Goal: Information Seeking & Learning: Learn about a topic

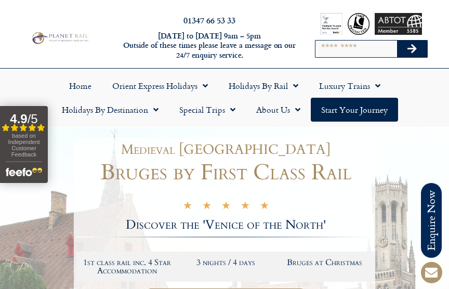
click at [104, 113] on link "Holidays by Destination" at bounding box center [110, 110] width 118 height 24
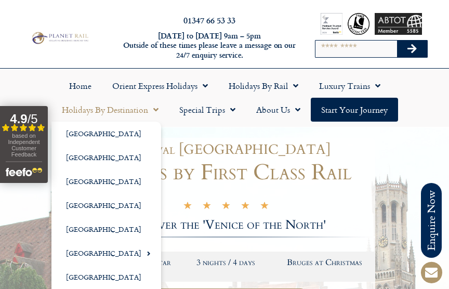
click at [210, 136] on div at bounding box center [224, 292] width 449 height 330
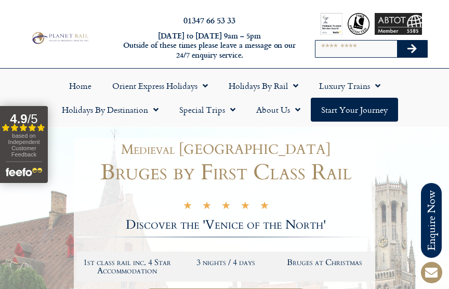
click at [217, 113] on link "Special Trips" at bounding box center [207, 110] width 77 height 24
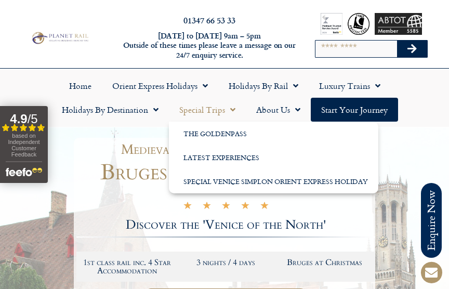
click at [98, 113] on link "Holidays by Destination" at bounding box center [110, 110] width 118 height 24
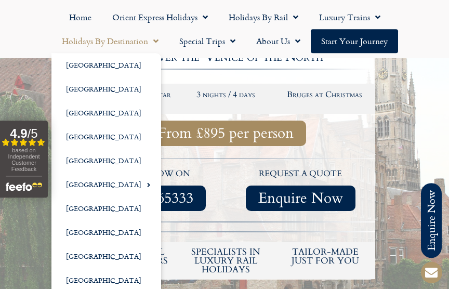
scroll to position [168, 0]
click at [92, 181] on link "[GEOGRAPHIC_DATA]" at bounding box center [106, 185] width 110 height 24
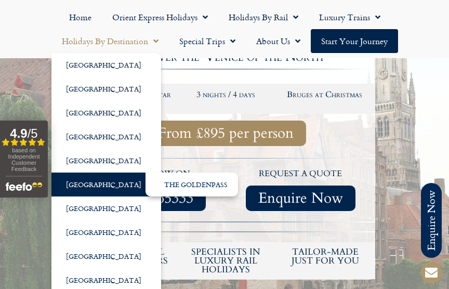
click at [191, 189] on link "The GoldenPass" at bounding box center [192, 185] width 93 height 24
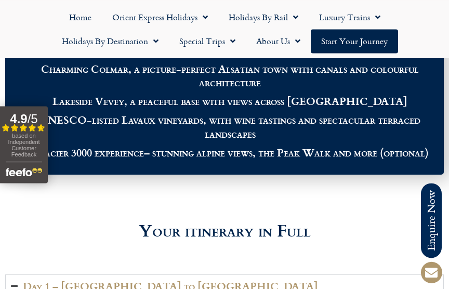
scroll to position [1187, 0]
click at [286, 21] on link "Holidays by Rail" at bounding box center [263, 17] width 90 height 24
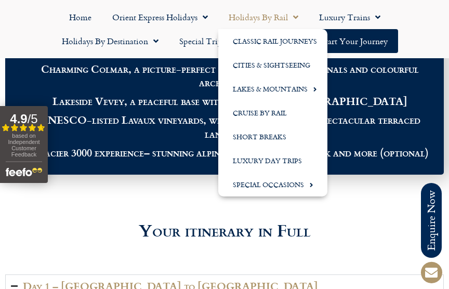
click at [425, 34] on ul "Home Orient Express Holidays Venice Simplon-Orient-Express – 2025 Venice Simplo…" at bounding box center [224, 29] width 439 height 48
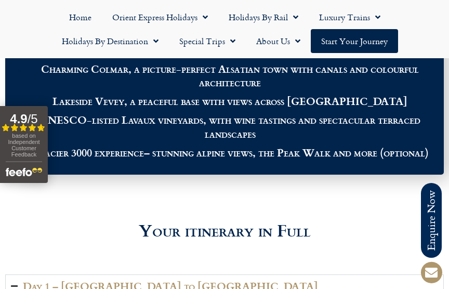
click at [159, 43] on link "Holidays by Destination" at bounding box center [110, 41] width 118 height 24
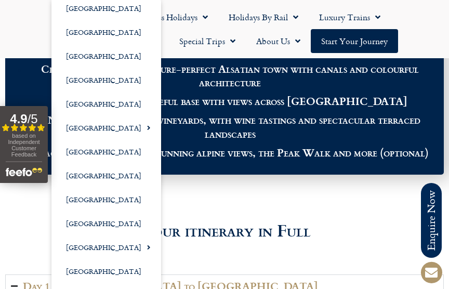
click at [216, 199] on div at bounding box center [224, 198] width 439 height 26
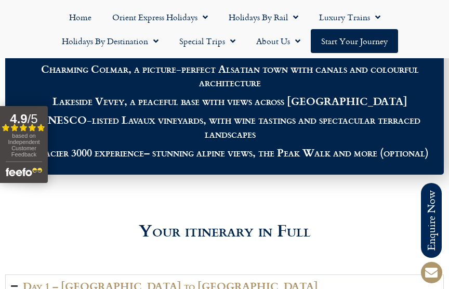
click at [296, 202] on div at bounding box center [224, 198] width 439 height 26
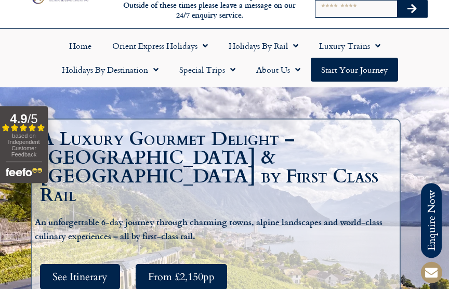
scroll to position [41, 0]
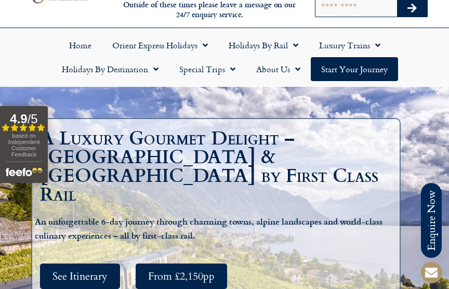
click at [82, 48] on link "Home" at bounding box center [80, 45] width 43 height 24
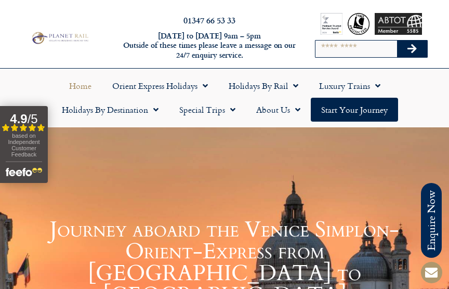
click at [345, 49] on input "Search" at bounding box center [357, 49] width 82 height 17
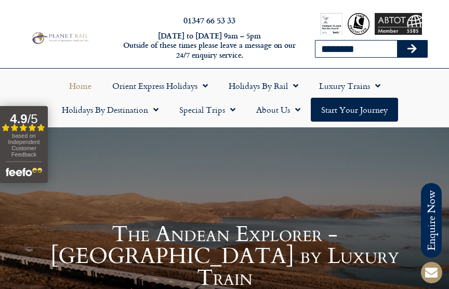
type input "********"
click at [412, 49] on button "Search" at bounding box center [412, 49] width 30 height 17
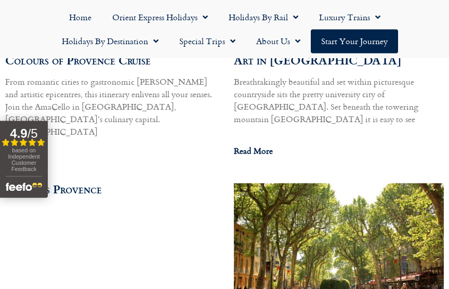
scroll to position [591, 0]
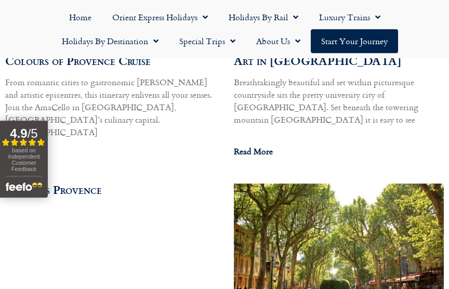
click at [262, 145] on link "Read More" at bounding box center [253, 151] width 39 height 12
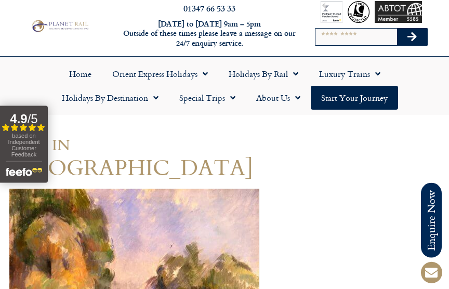
scroll to position [14, 0]
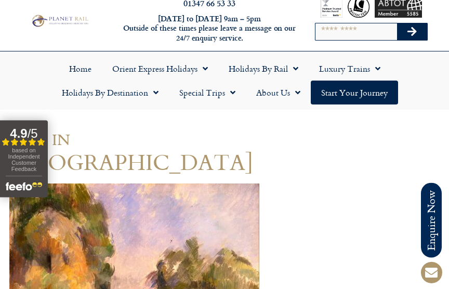
scroll to position [18, 0]
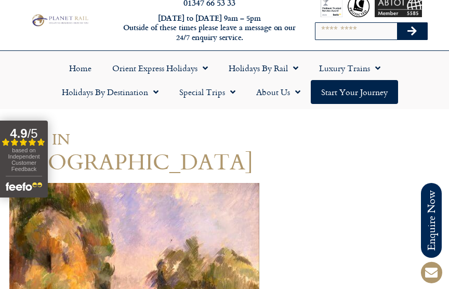
click at [359, 94] on link "Start your Journey" at bounding box center [354, 92] width 87 height 24
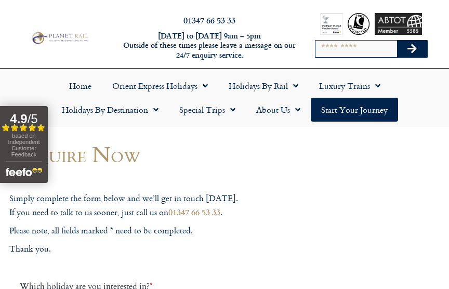
click at [298, 85] on span "Menu" at bounding box center [293, 85] width 10 height 19
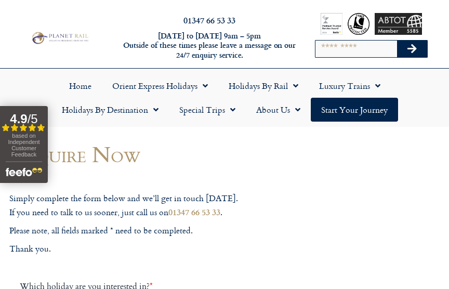
click at [327, 48] on input "Search" at bounding box center [357, 49] width 82 height 17
type input "********"
click at [412, 49] on button "Search" at bounding box center [412, 49] width 30 height 17
click at [417, 48] on button "Search" at bounding box center [412, 49] width 30 height 17
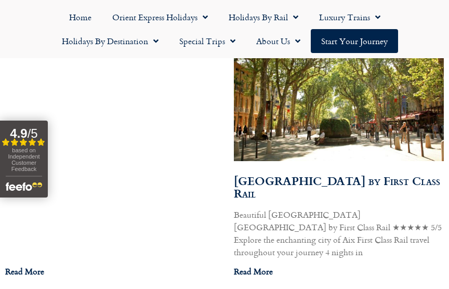
scroll to position [757, 0]
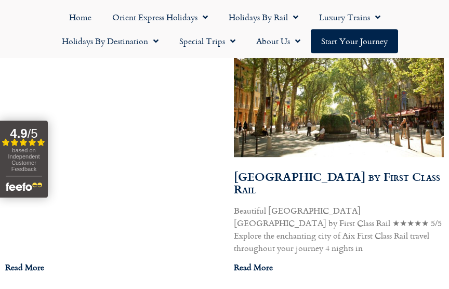
click at [253, 261] on link "Read More" at bounding box center [253, 267] width 39 height 12
click at [262, 261] on link "Read More" at bounding box center [253, 267] width 39 height 12
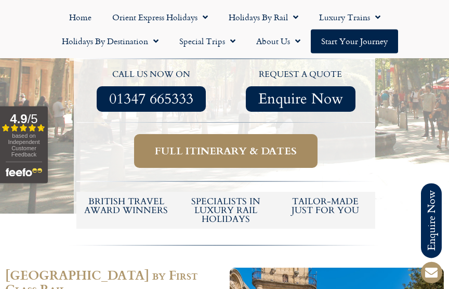
scroll to position [385, 0]
